Goal: Transaction & Acquisition: Subscribe to service/newsletter

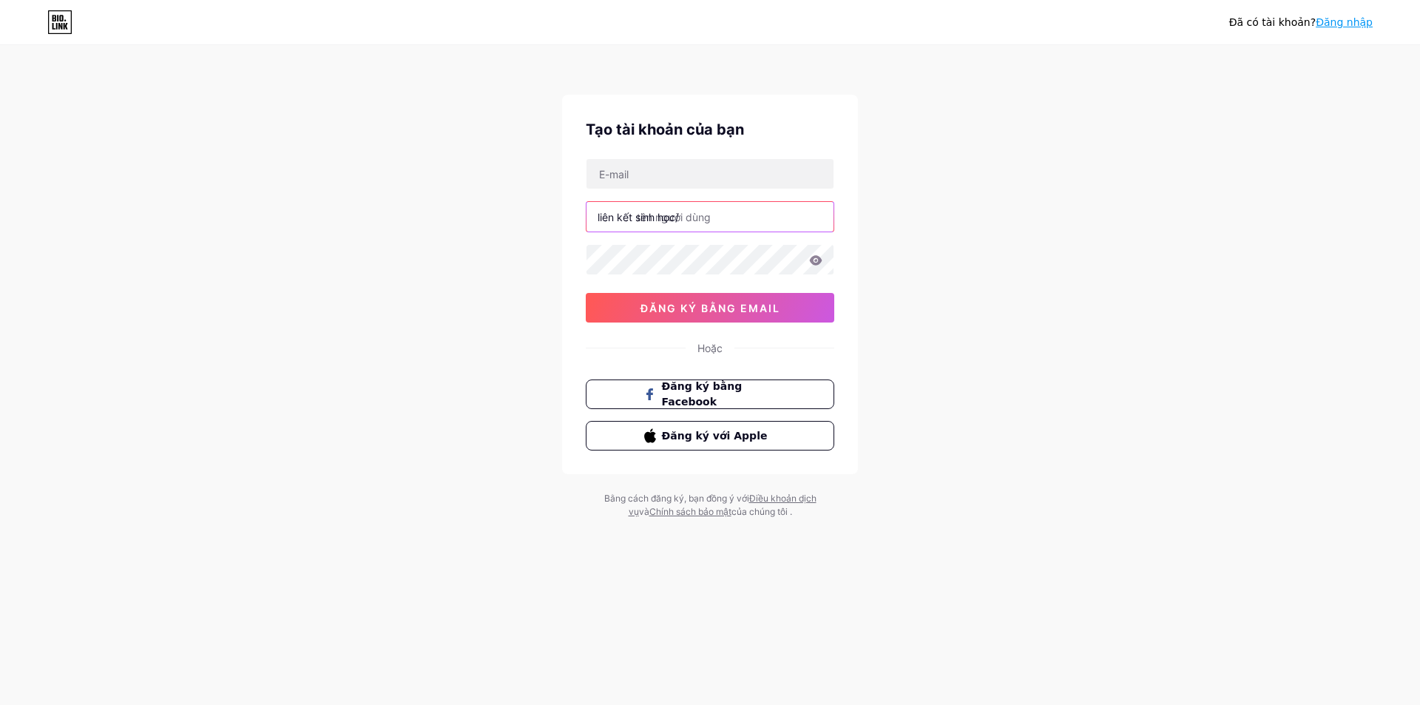
click at [717, 222] on input "text" at bounding box center [710, 217] width 247 height 30
click at [641, 175] on input "text" at bounding box center [710, 174] width 247 height 30
click at [867, 322] on div "Đã có [PERSON_NAME]? Đăng nhập Tạo tài [PERSON_NAME] bạn liên kết sinh học/ 0cA…" at bounding box center [710, 283] width 1420 height 566
click at [660, 164] on input "text" at bounding box center [710, 174] width 247 height 30
type input "[EMAIL_ADDRESS][DOMAIN_NAME]"
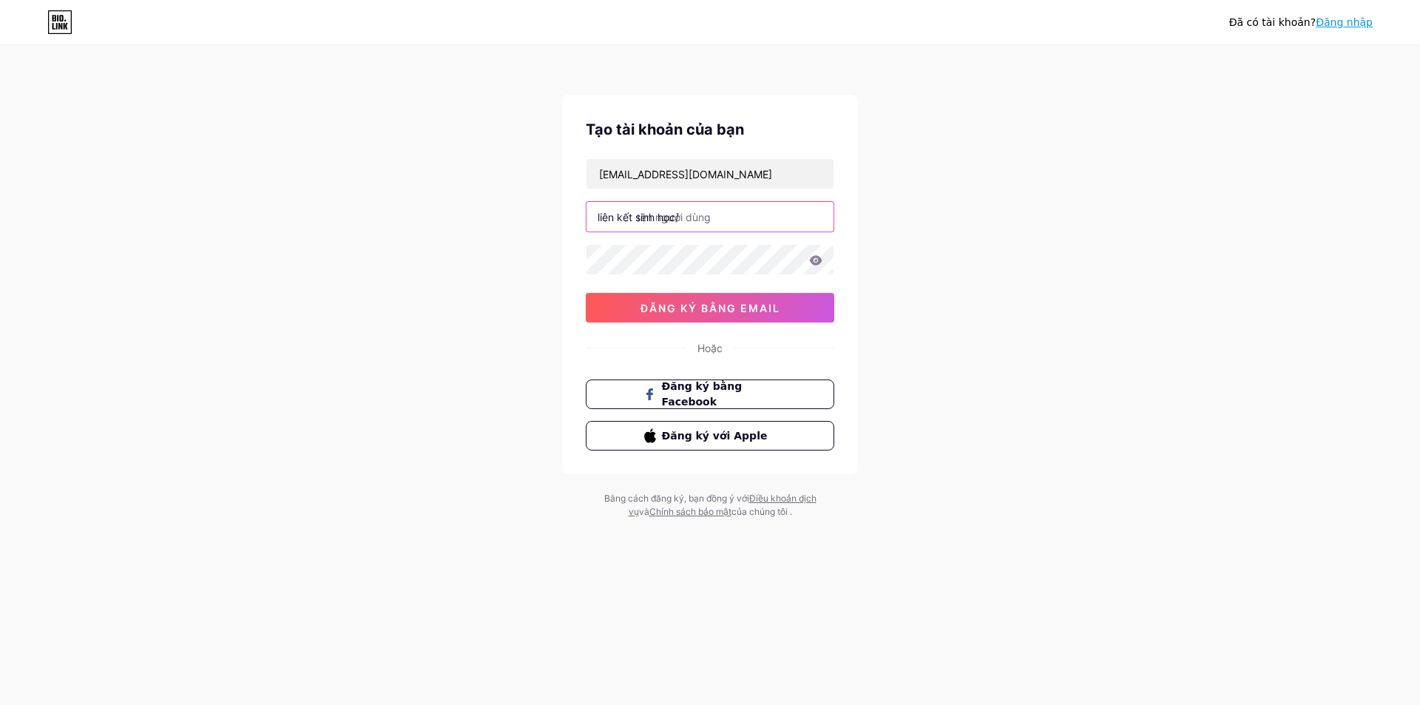
click at [696, 217] on input "text" at bounding box center [710, 217] width 247 height 30
click at [737, 219] on input "text" at bounding box center [710, 217] width 247 height 30
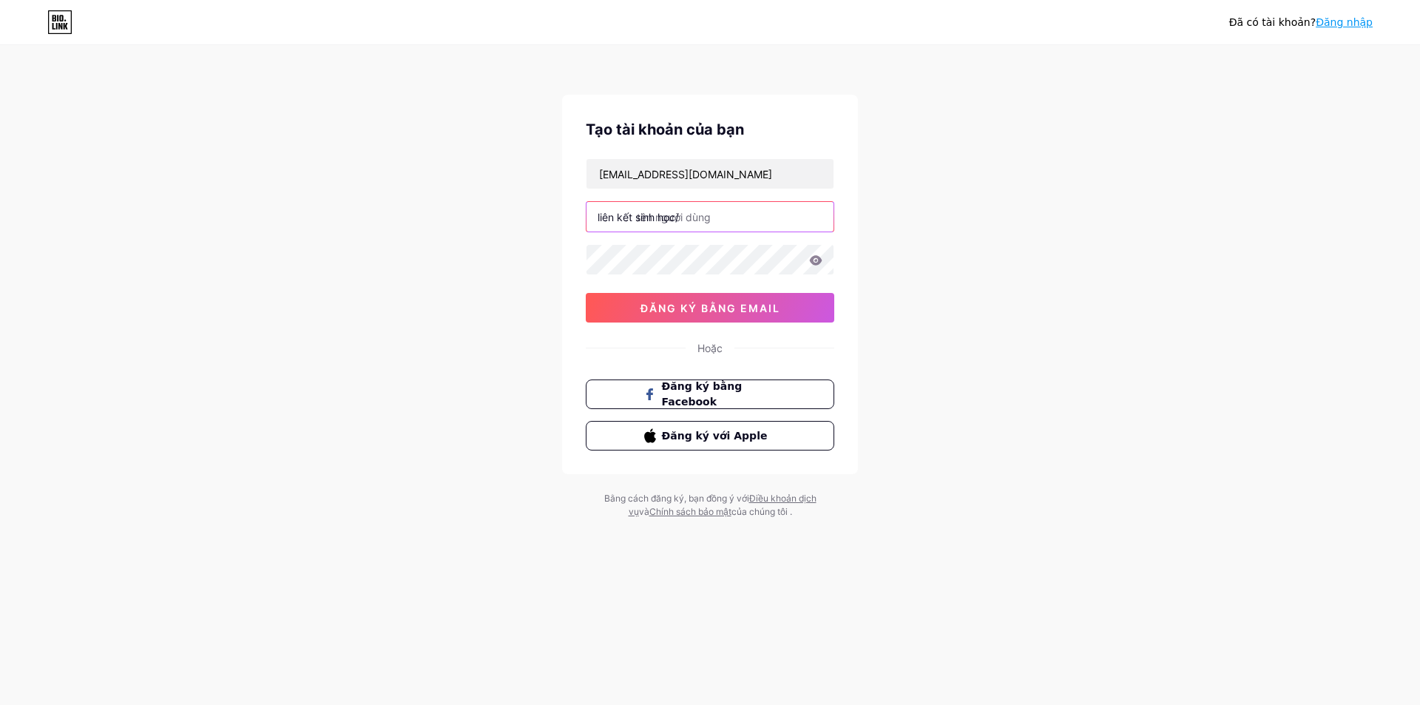
click at [737, 219] on input "text" at bounding box center [710, 217] width 247 height 30
click at [709, 220] on input "text" at bounding box center [710, 217] width 247 height 30
type input "t"
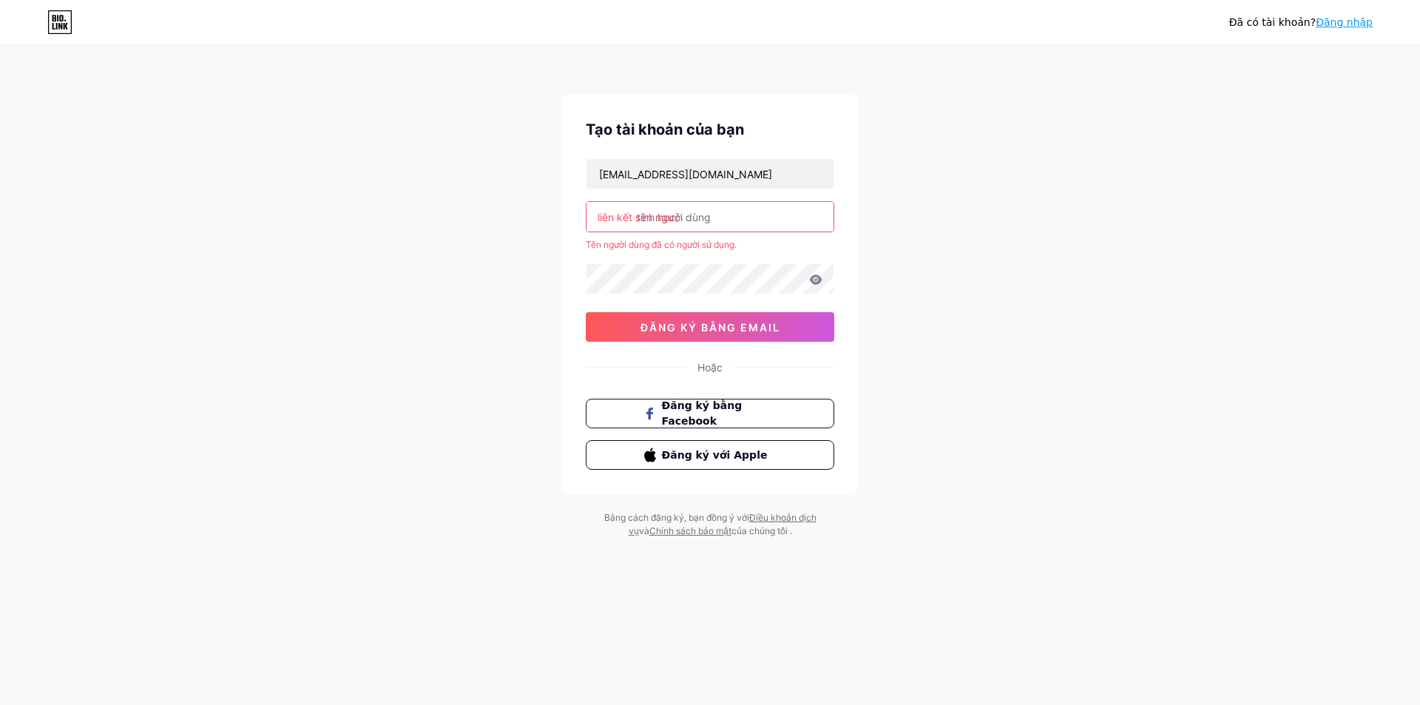
click at [914, 232] on div "Đã có [PERSON_NAME]? Đăng nhập Tạo tài [PERSON_NAME] bạn [EMAIL_ADDRESS][DOMAIN…" at bounding box center [710, 292] width 1420 height 585
click at [680, 260] on div "[EMAIL_ADDRESS][DOMAIN_NAME] liên kết sinh học/ Tên người [PERSON_NAME] đã có n…" at bounding box center [710, 249] width 249 height 183
click at [678, 215] on font "liên kết sinh học/" at bounding box center [638, 217] width 81 height 13
click at [620, 222] on font "liên kết sinh học/" at bounding box center [638, 217] width 81 height 13
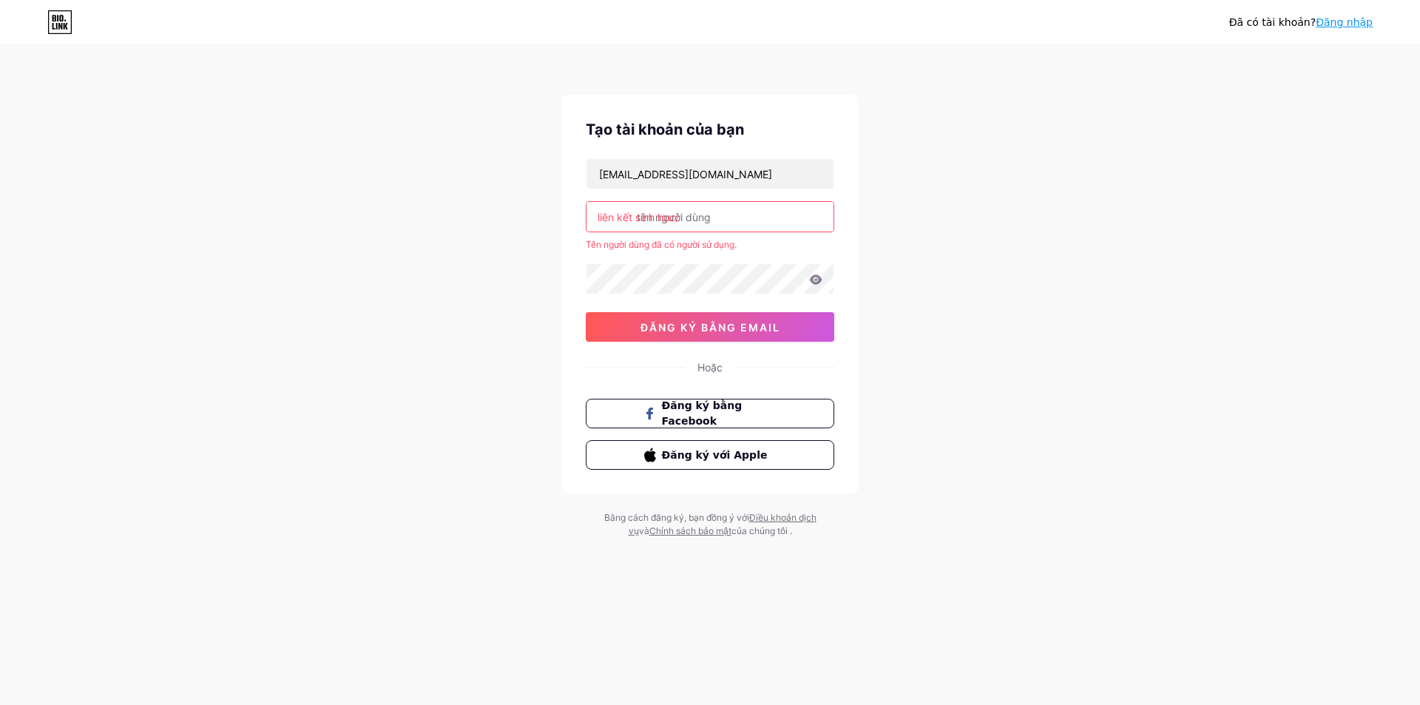
drag, startPoint x: 626, startPoint y: 249, endPoint x: 664, endPoint y: 249, distance: 38.5
click at [626, 249] on font "Tên người dùng đã có người sử dụng." at bounding box center [661, 244] width 151 height 11
click at [704, 213] on input "text" at bounding box center [710, 217] width 247 height 30
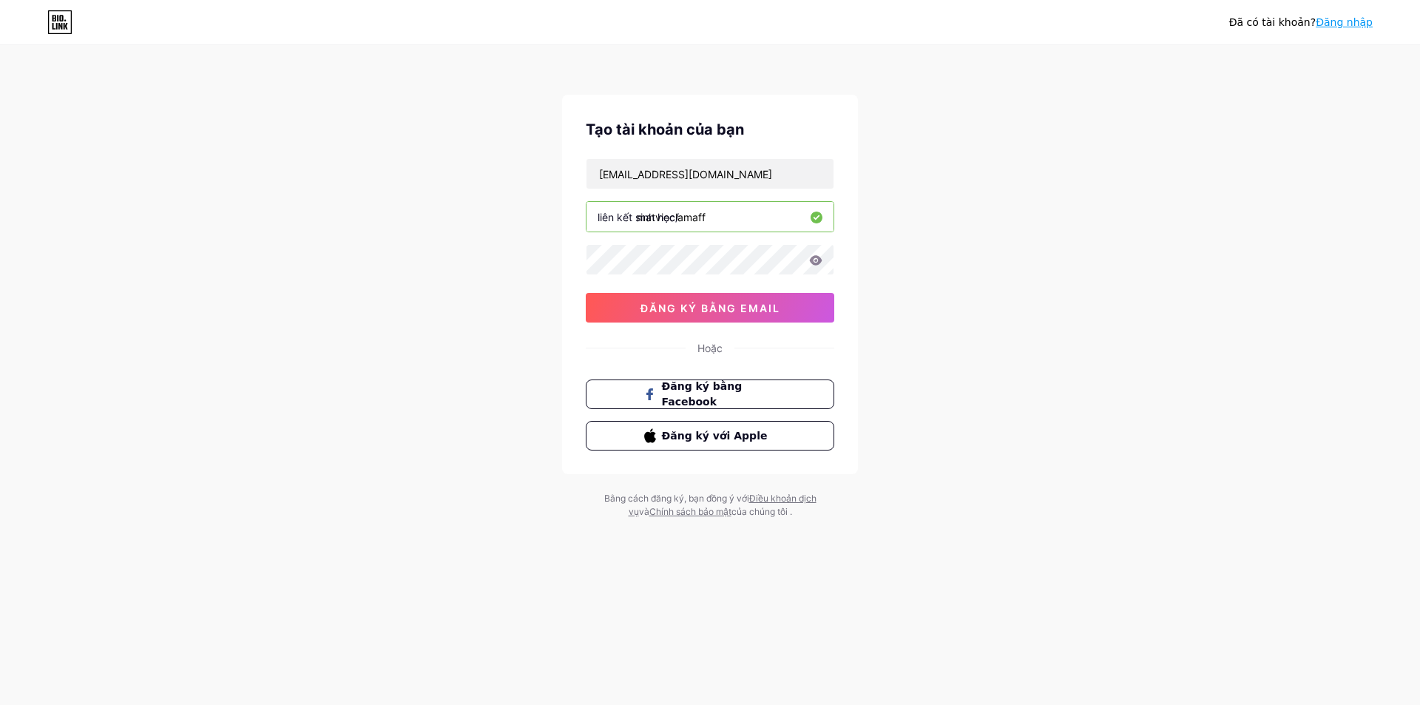
type input "matvieclamaff"
click at [817, 263] on icon at bounding box center [816, 260] width 13 height 10
click at [717, 310] on font "đăng ký bằng email" at bounding box center [711, 308] width 140 height 13
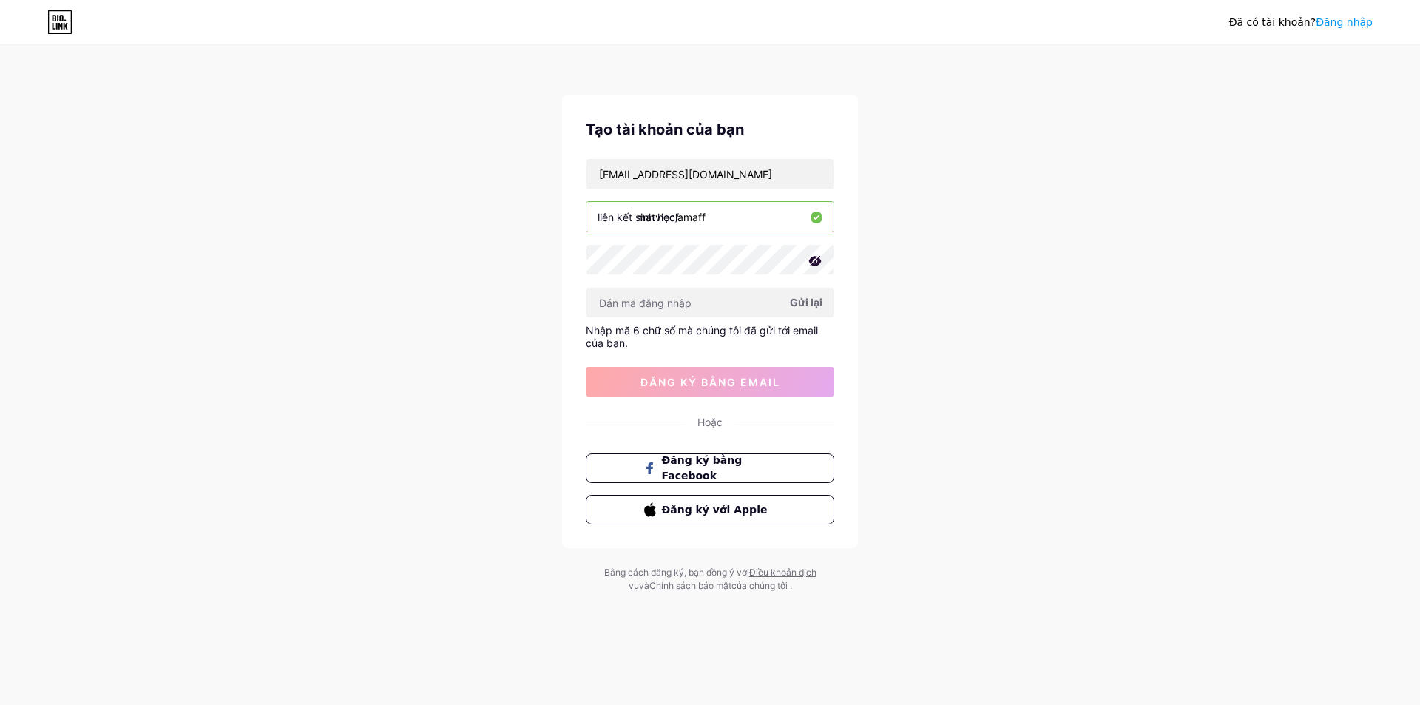
click at [800, 300] on font "Gửi lại" at bounding box center [806, 302] width 33 height 13
click at [810, 303] on font "Gửi lại" at bounding box center [806, 302] width 33 height 13
